Goal: Task Accomplishment & Management: Manage account settings

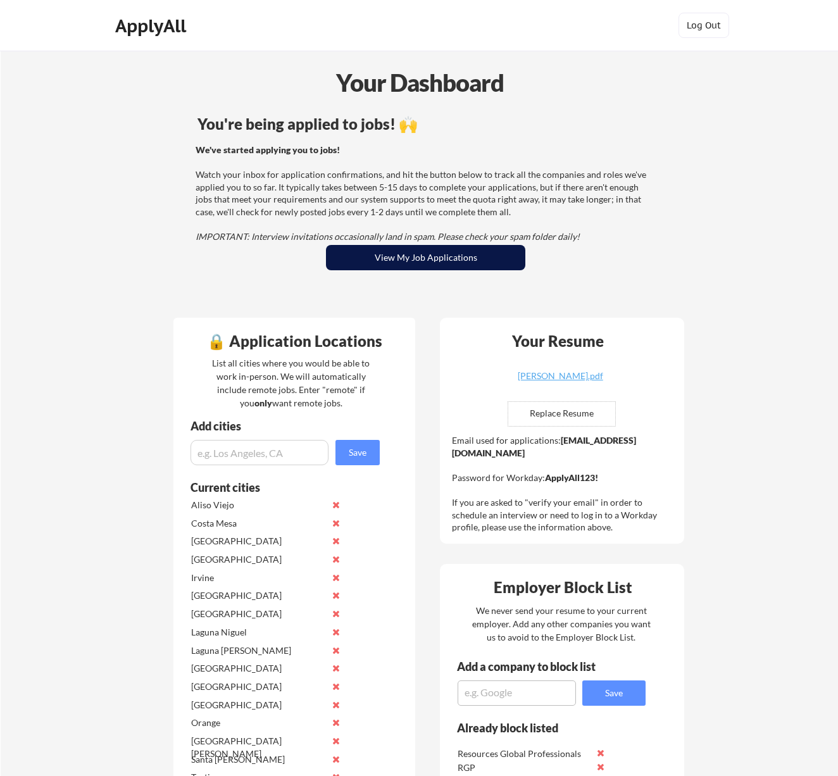
click at [409, 259] on button "View My Job Applications" at bounding box center [425, 257] width 199 height 25
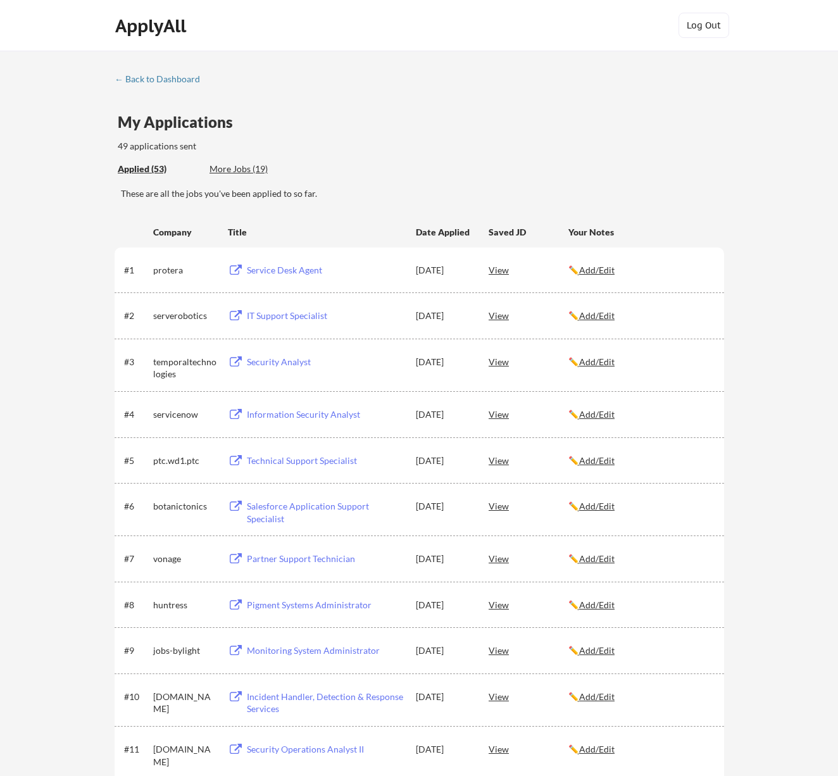
click at [254, 163] on div "More Jobs (19)" at bounding box center [256, 169] width 93 height 13
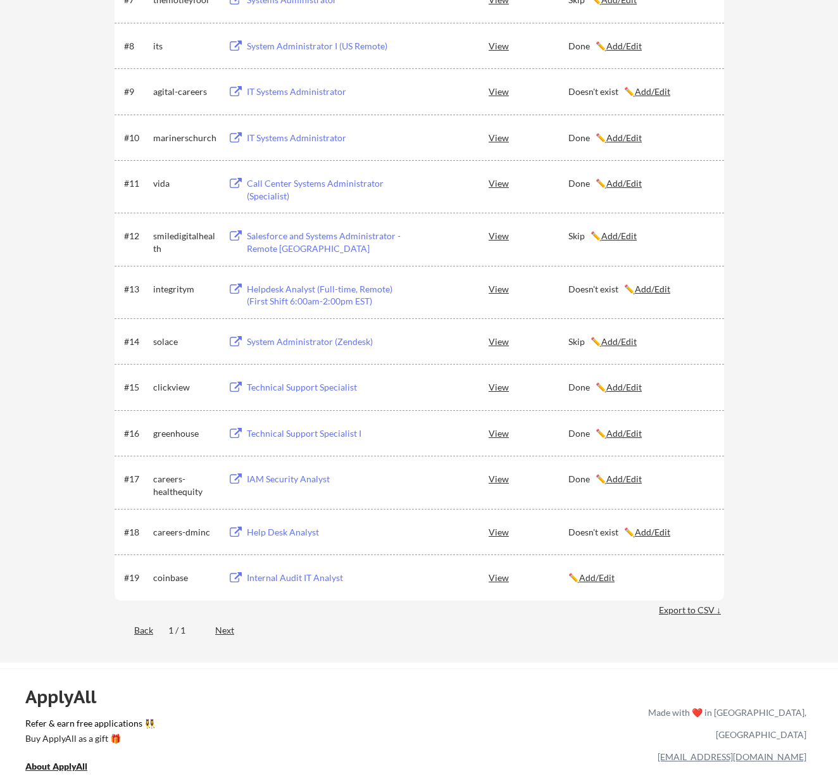
scroll to position [588, 0]
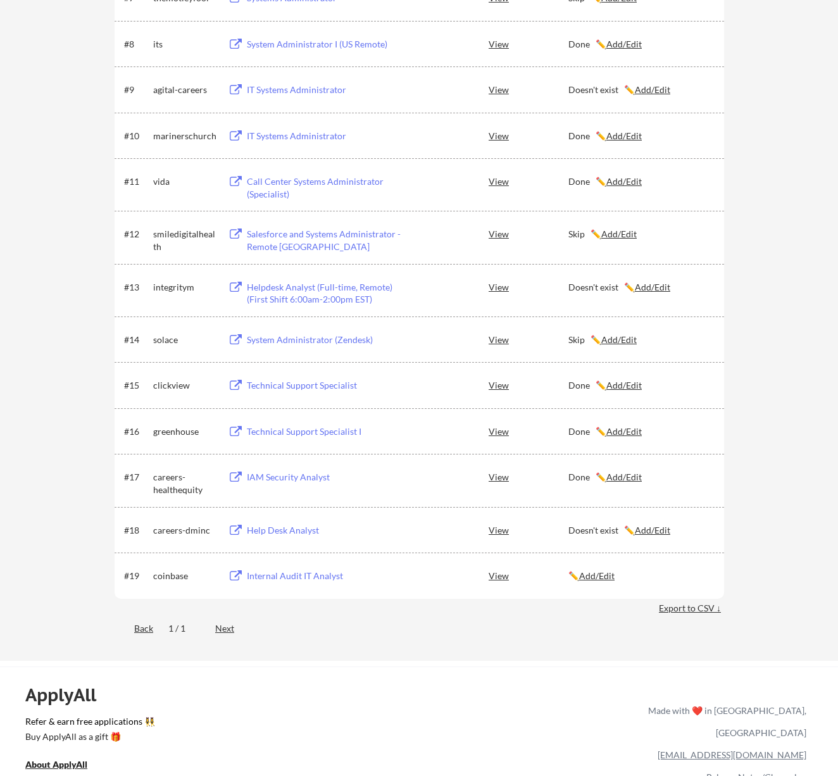
click at [277, 577] on div "Internal Audit IT Analyst" at bounding box center [325, 576] width 157 height 13
click at [617, 338] on u "Add/Edit" at bounding box center [618, 339] width 35 height 11
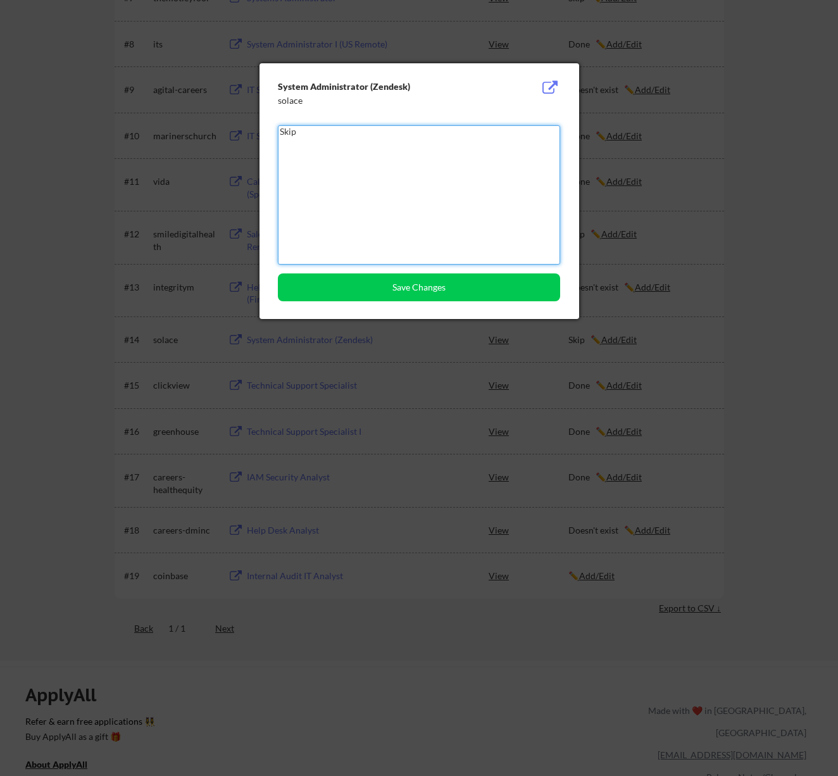
click at [331, 137] on textarea "Skip" at bounding box center [419, 194] width 282 height 139
click at [341, 349] on div at bounding box center [419, 388] width 838 height 776
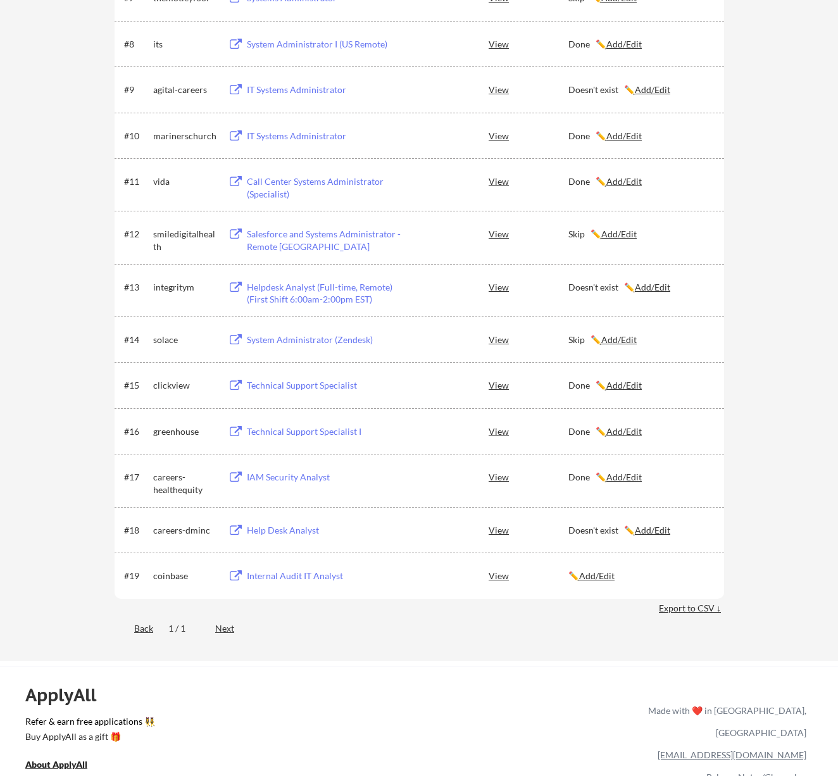
click at [596, 577] on u "Add/Edit" at bounding box center [596, 575] width 35 height 11
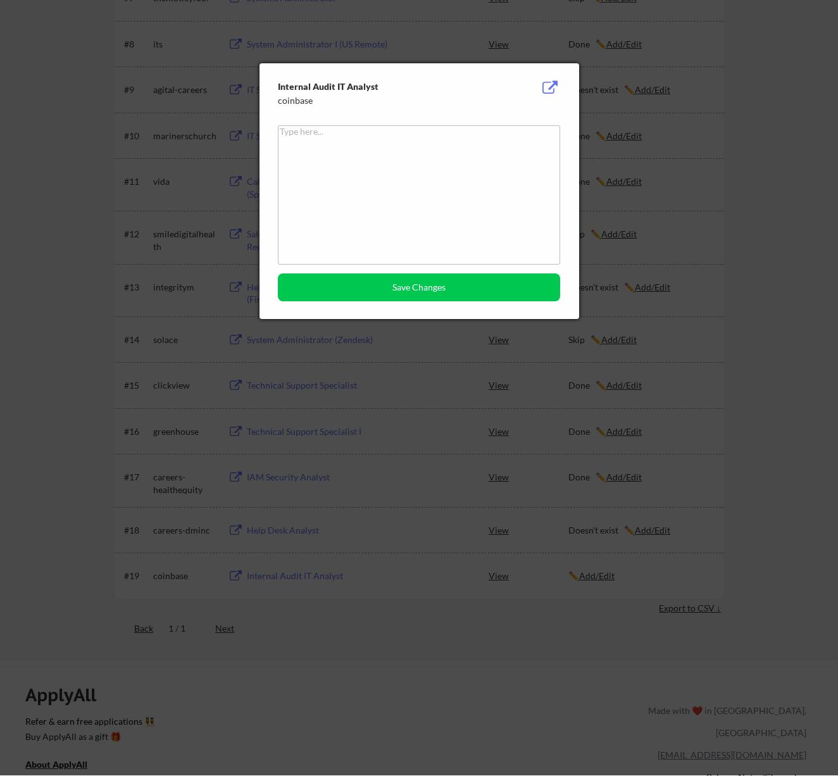
paste textarea "Skip"
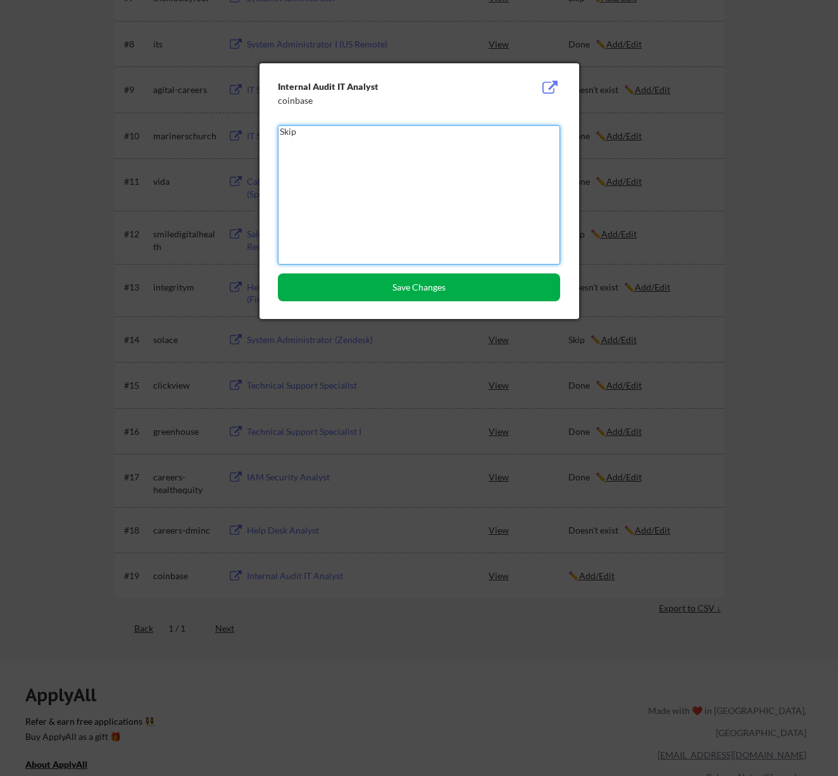
type textarea "Skip"
click at [429, 289] on button "Save Changes" at bounding box center [419, 287] width 282 height 28
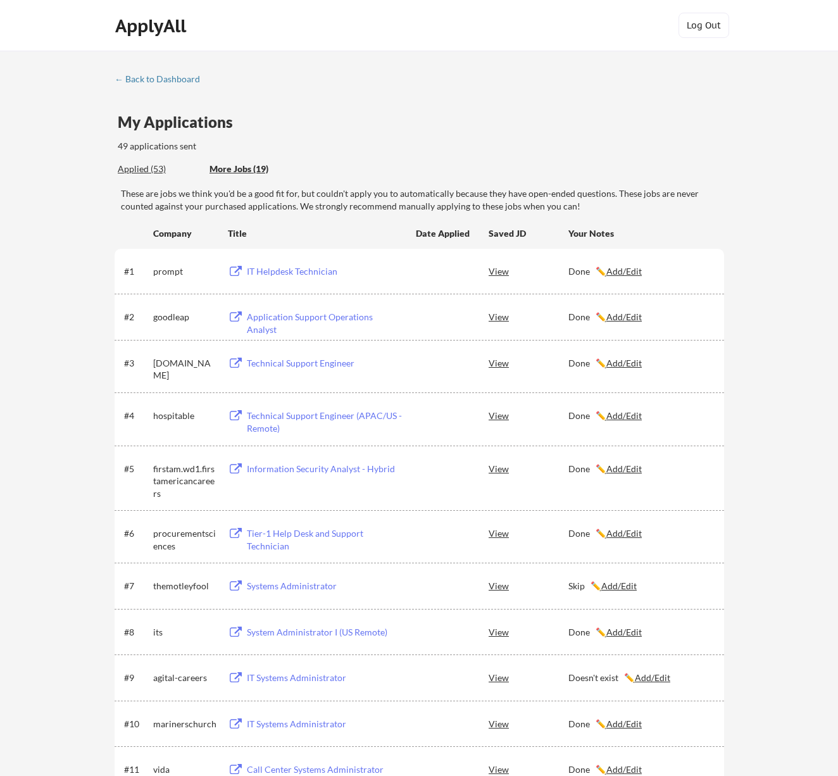
scroll to position [0, 0]
click at [142, 171] on div "Applied (53)" at bounding box center [159, 169] width 82 height 13
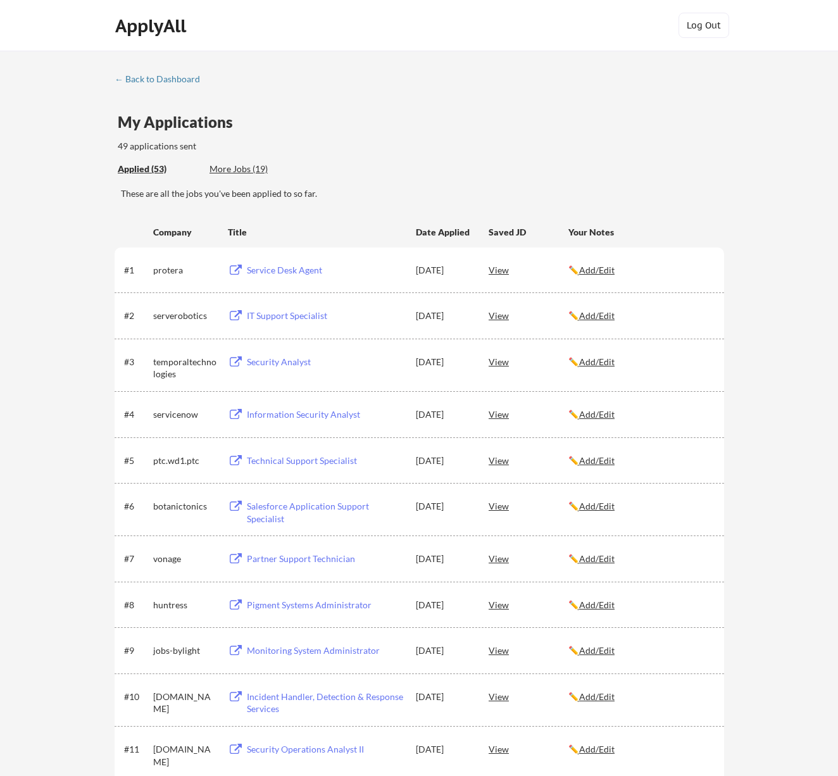
click at [287, 272] on div "Service Desk Agent" at bounding box center [325, 270] width 157 height 13
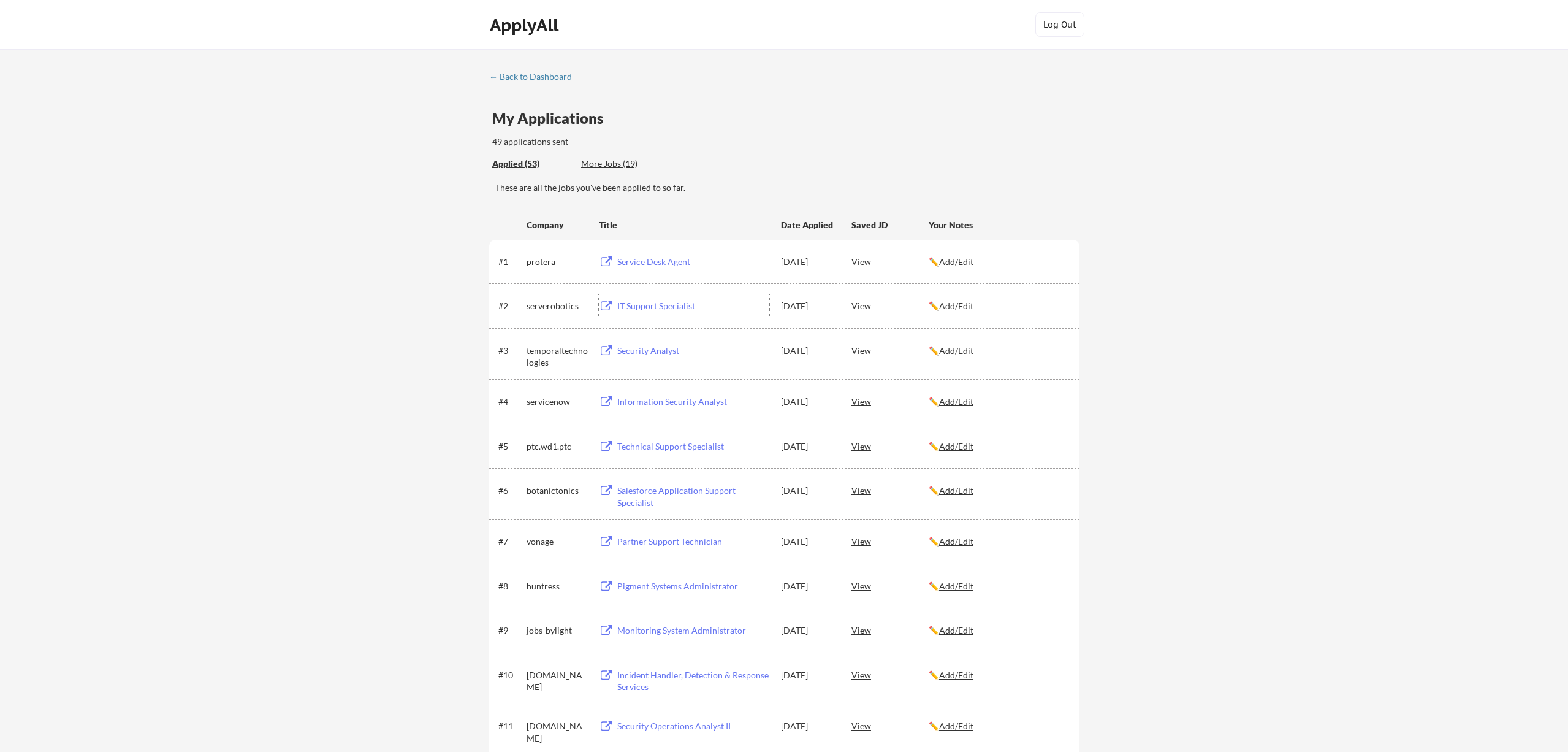
click at [656, 304] on div "IT Support Specialist" at bounding box center [692, 306] width 152 height 13
click at [517, 81] on link "← Back to Dashboard" at bounding box center [535, 78] width 92 height 13
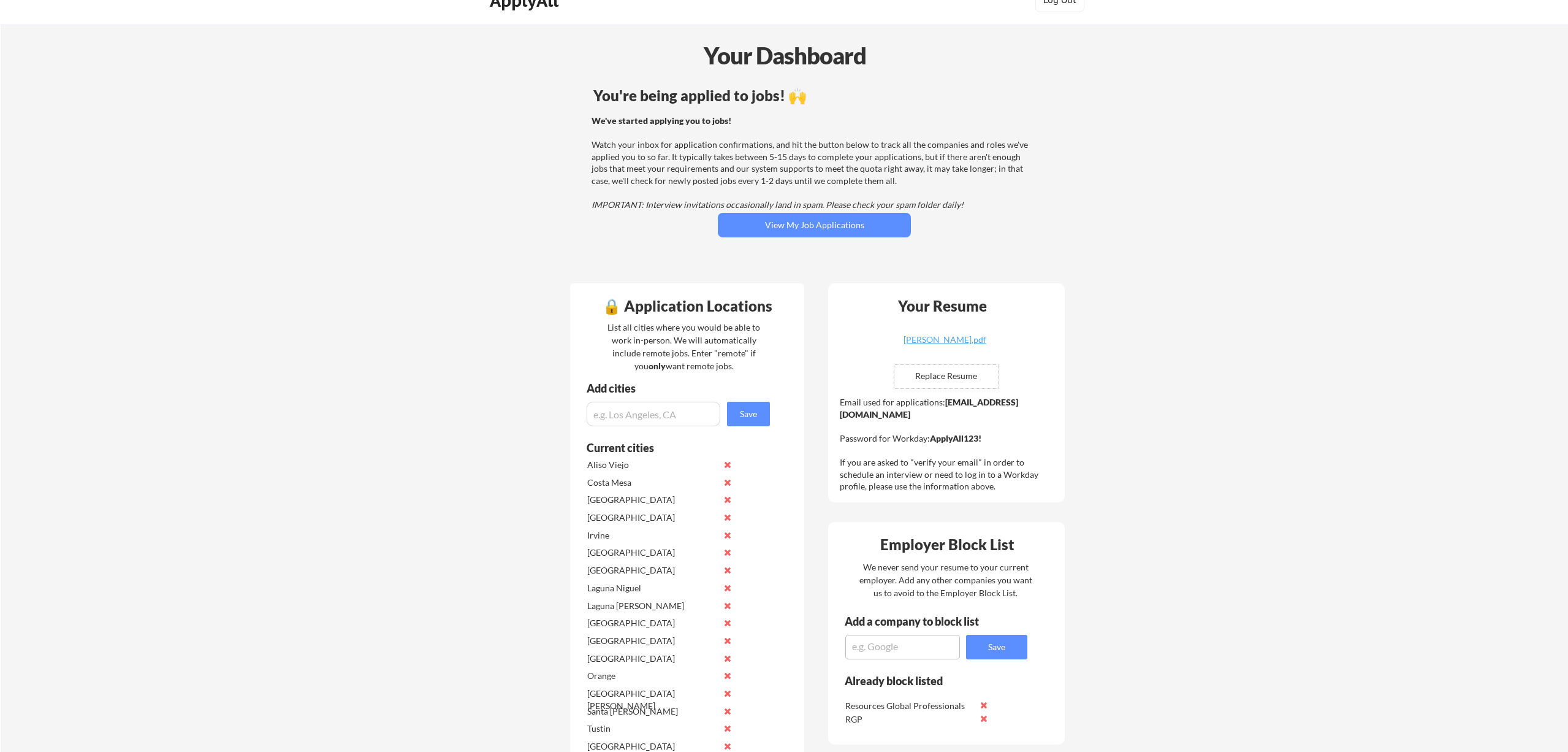
scroll to position [27, 0]
click at [931, 377] on input "file" at bounding box center [946, 374] width 104 height 23
type input "C:\fakepath\ABANOUB YOUSSEF.pdf"
click at [853, 289] on div "Your Resume ABANOUB YOUSSEF.pdf Replace Resume ✅ Replaced! Email used for appli…" at bounding box center [946, 391] width 236 height 219
click at [950, 333] on div "ABANOUB YOUSSEF.pdf" at bounding box center [944, 337] width 146 height 9
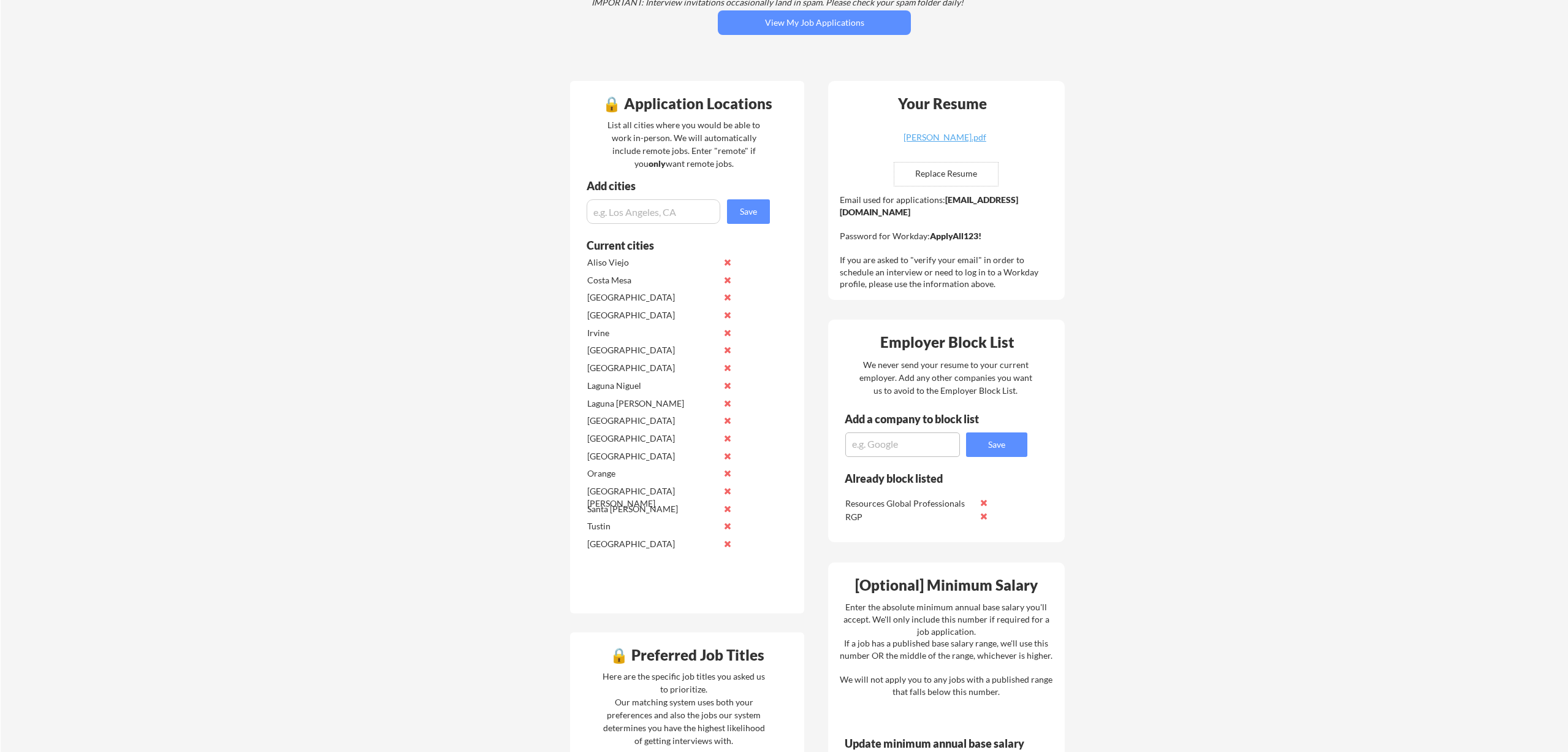
scroll to position [126, 0]
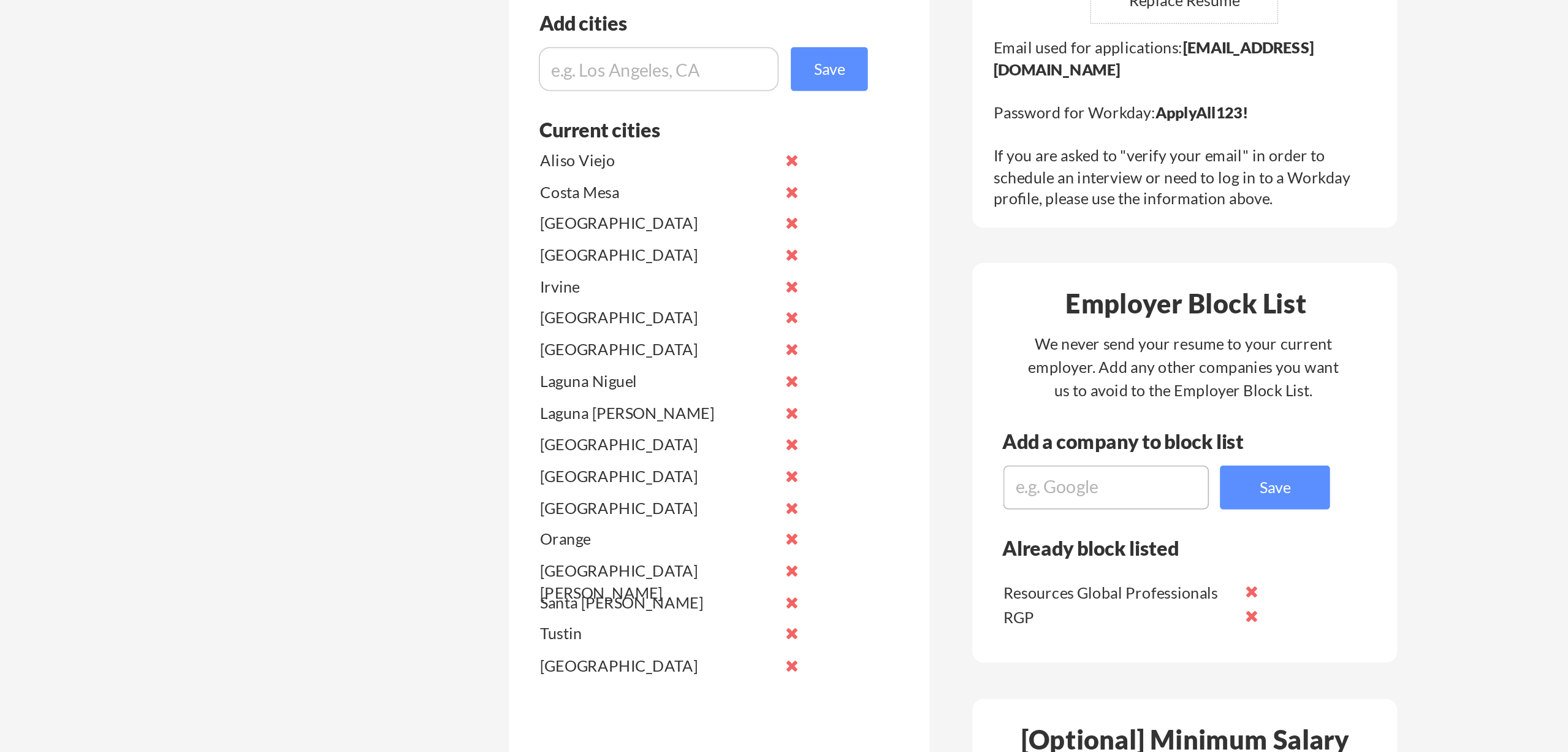
click at [587, 300] on input "input" at bounding box center [654, 312] width 134 height 24
paste input "Anaheim"
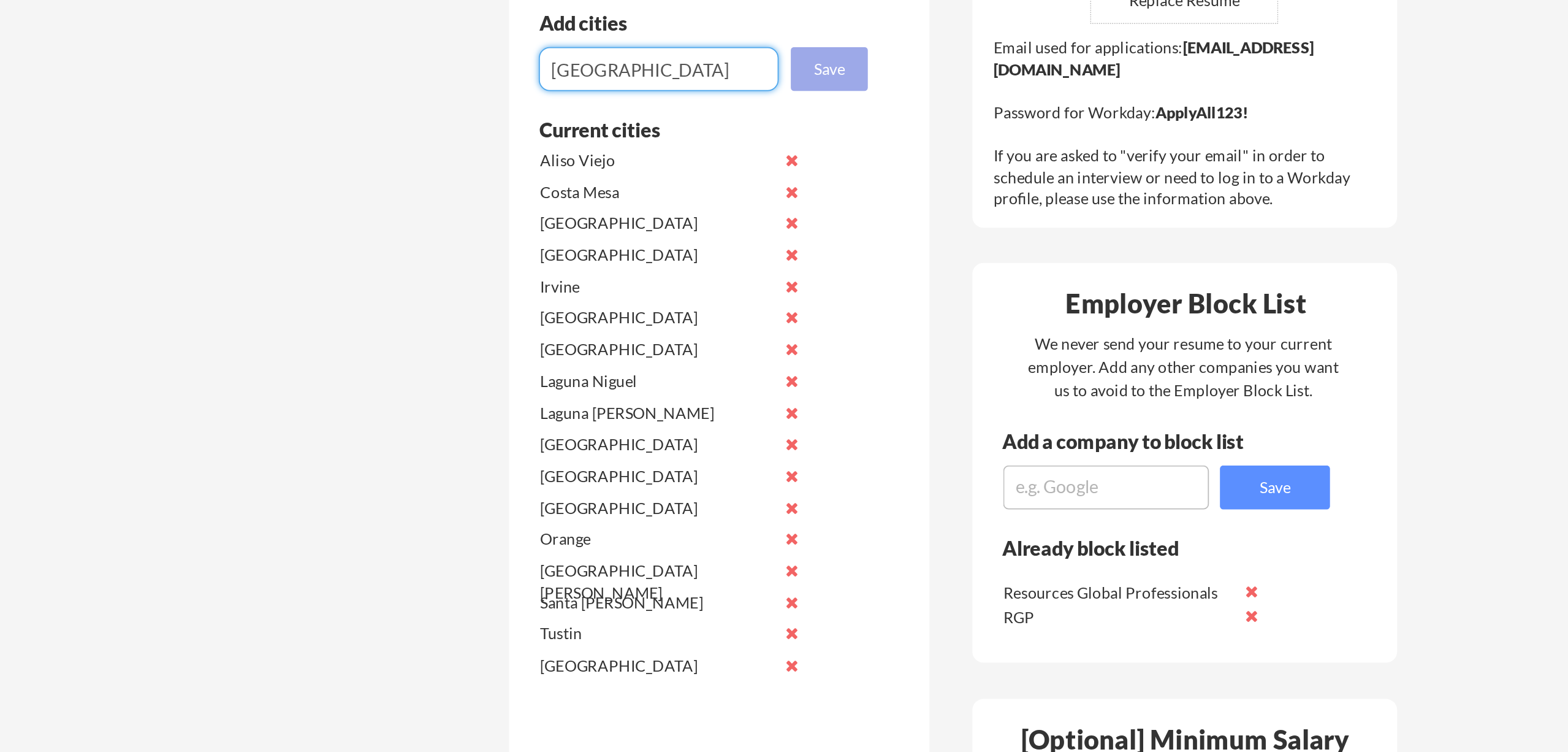
type input "Anaheim"
click at [727, 300] on button "Save" at bounding box center [749, 312] width 43 height 24
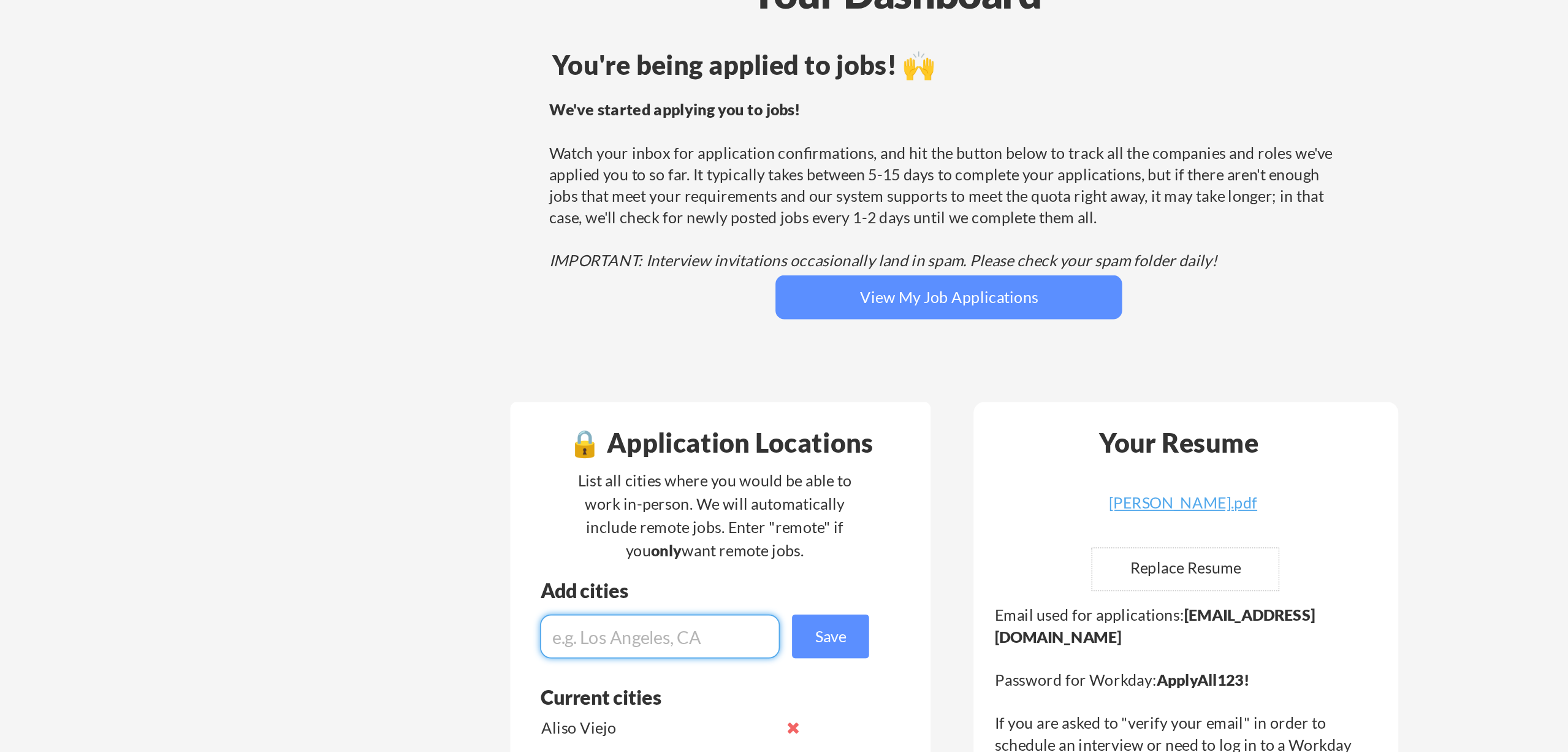
scroll to position [76, 0]
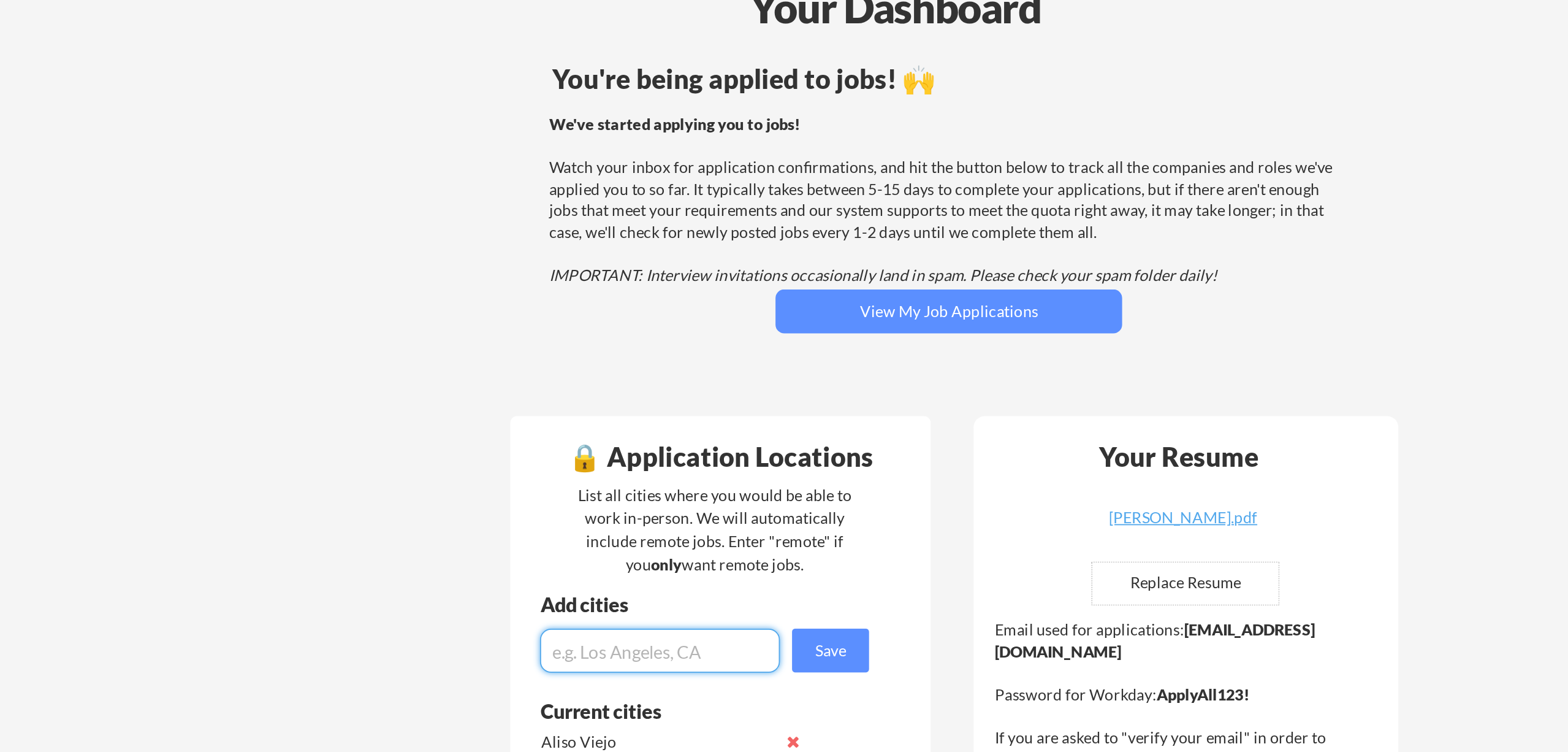
click at [592, 89] on div "We've started applying you to jobs! Watch your inbox for application confirmati…" at bounding box center [813, 110] width 442 height 96
